Goal: Task Accomplishment & Management: Use online tool/utility

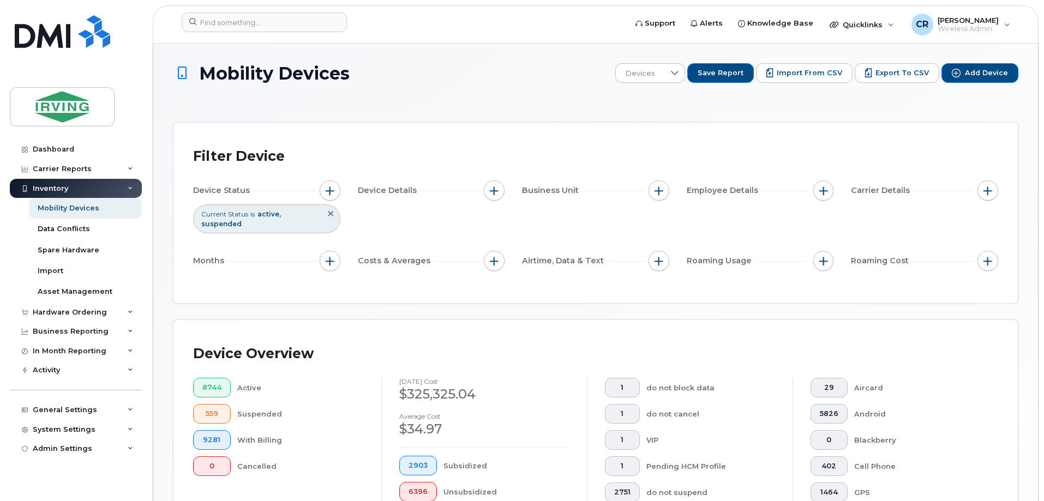
scroll to position [286, 0]
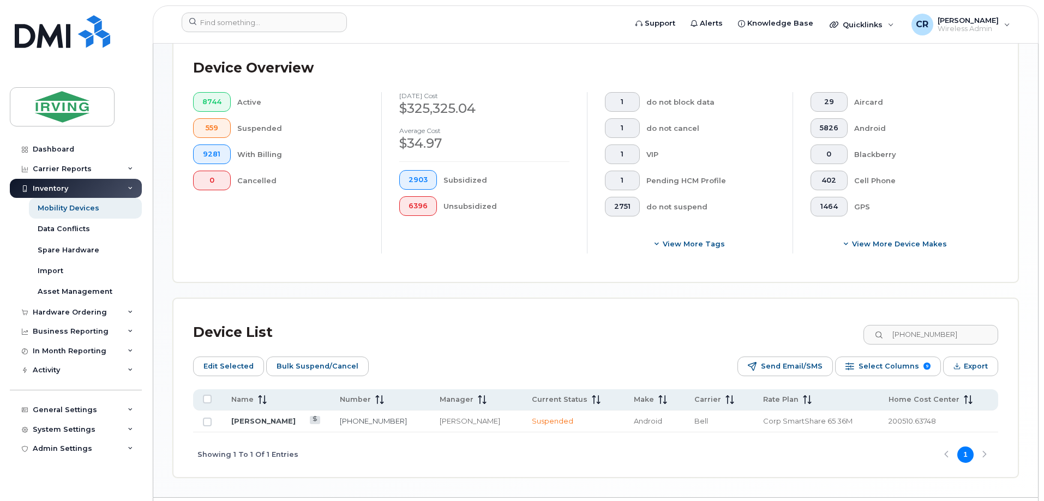
drag, startPoint x: 969, startPoint y: 324, endPoint x: 575, endPoint y: 326, distance: 394.3
click at [575, 326] on div "Device List [PHONE_NUMBER]" at bounding box center [595, 332] width 805 height 28
click at [48, 187] on div "Inventory" at bounding box center [50, 188] width 35 height 9
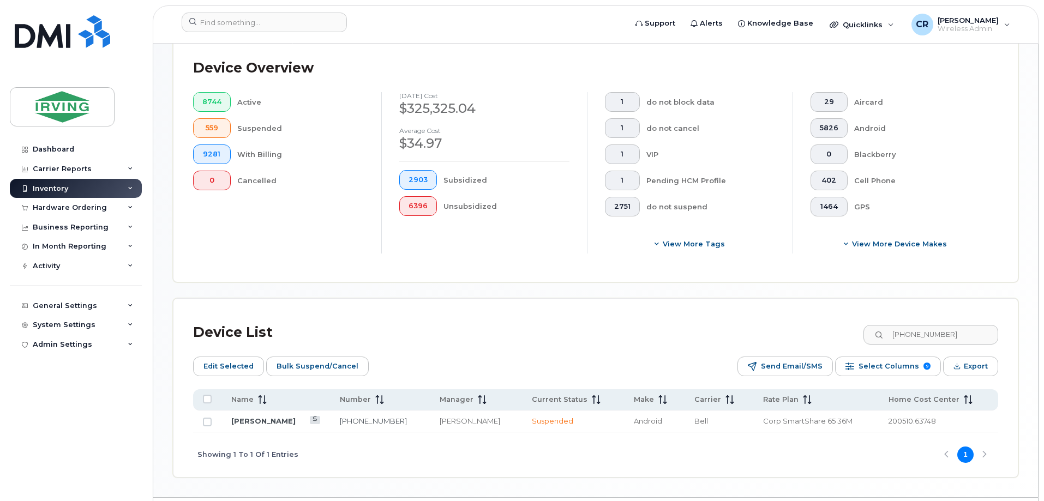
click at [53, 191] on div "Inventory" at bounding box center [50, 188] width 35 height 9
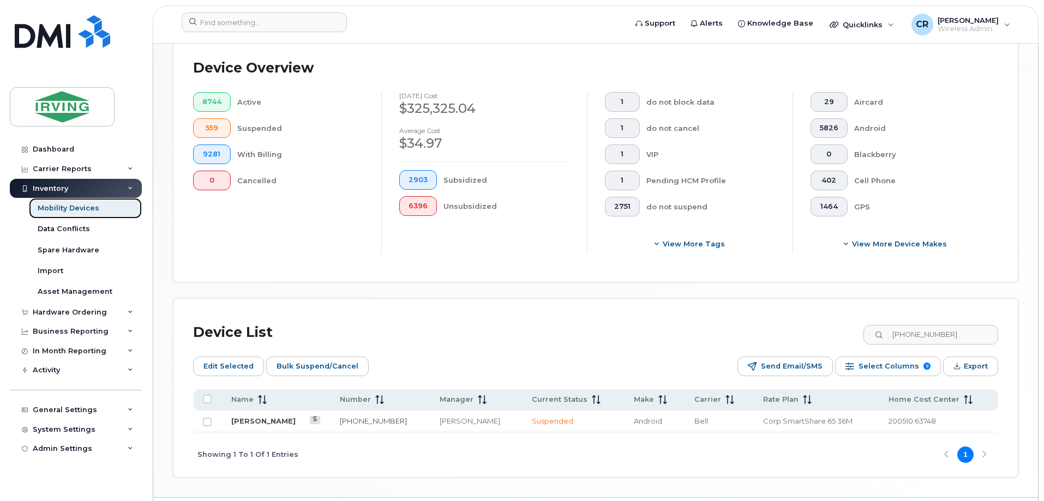
click at [57, 209] on div "Mobility Devices" at bounding box center [69, 208] width 62 height 10
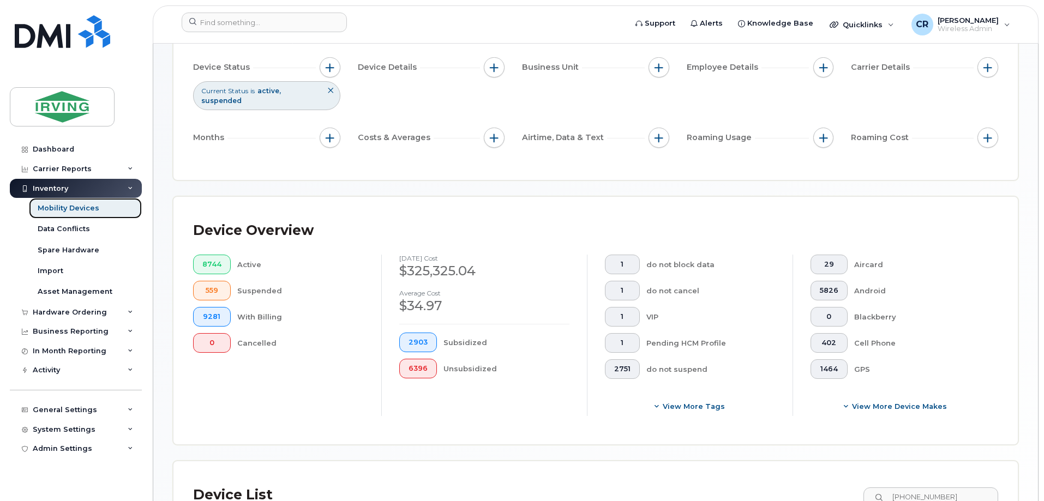
scroll to position [273, 0]
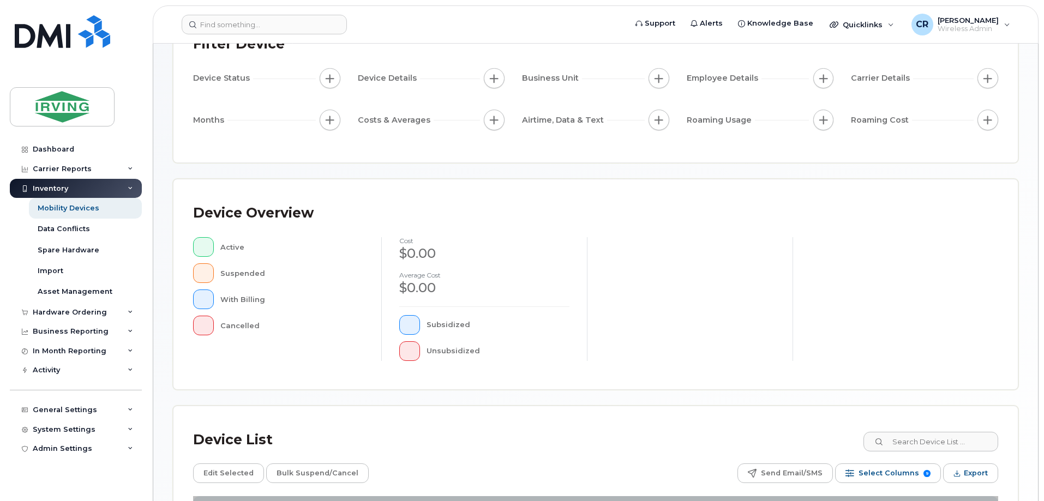
scroll to position [164, 0]
